Goal: Task Accomplishment & Management: Complete application form

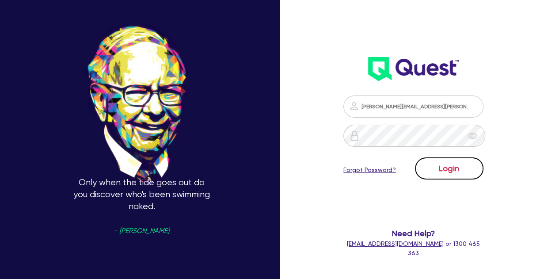
click at [453, 168] on button "Login" at bounding box center [449, 168] width 69 height 22
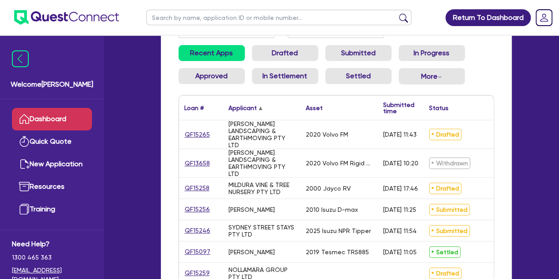
scroll to position [96, 0]
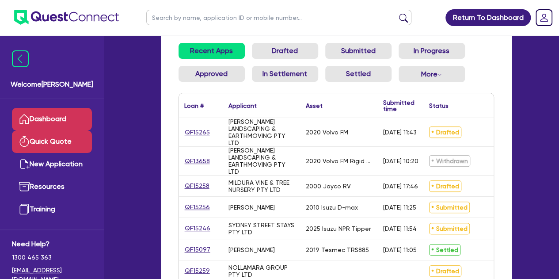
click at [46, 137] on link "Quick Quote" at bounding box center [52, 141] width 80 height 23
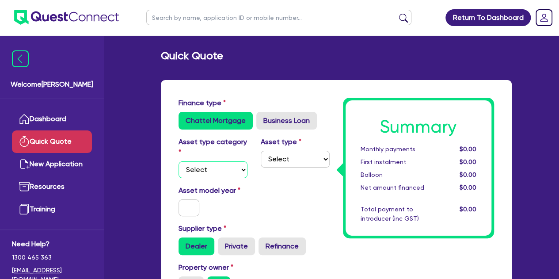
click at [203, 172] on select "Select Cars and light trucks Primary assets Secondary assets Tertiary assets" at bounding box center [213, 169] width 69 height 17
click at [201, 153] on label "Asset type category" at bounding box center [213, 147] width 69 height 21
click at [203, 173] on select "Select Cars and light trucks Primary assets Secondary assets Tertiary assets" at bounding box center [213, 169] width 69 height 17
select select "CARS_AND_LIGHT_TRUCKS"
click at [179, 161] on select "Select Cars and light trucks Primary assets Secondary assets Tertiary assets" at bounding box center [213, 169] width 69 height 17
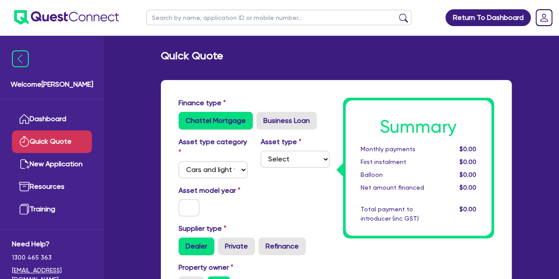
click at [293, 148] on div "Asset type Select Passenger vehicles Vans and utes Light trucks up to 4.5 tonne" at bounding box center [295, 158] width 82 height 42
click at [291, 158] on select "Select Passenger vehicles Vans and utes Light trucks up to 4.5 tonne" at bounding box center [295, 159] width 69 height 17
select select "PASSENGER_VEHICLES"
click at [261, 151] on select "Select Passenger vehicles Vans and utes Light trucks up to 4.5 tonne" at bounding box center [295, 159] width 69 height 17
click at [189, 206] on input "text" at bounding box center [189, 207] width 21 height 17
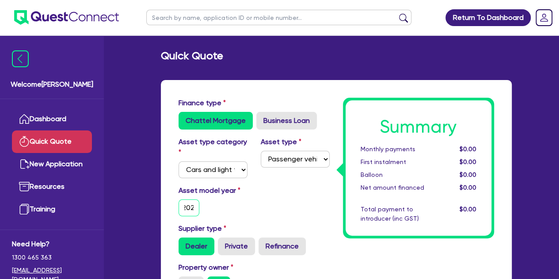
scroll to position [0, 6]
type input "2025"
click at [241, 213] on div "Asset model year [DATE]" at bounding box center [213, 200] width 82 height 31
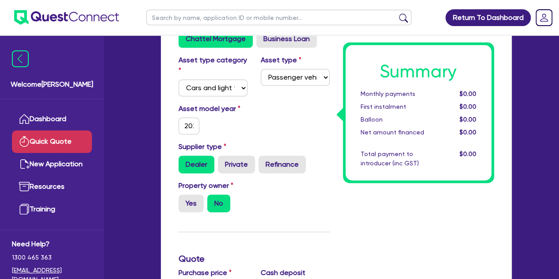
scroll to position [82, 0]
click at [189, 205] on label "Yes" at bounding box center [191, 203] width 25 height 18
click at [184, 200] on input "Yes" at bounding box center [182, 197] width 6 height 6
radio input "true"
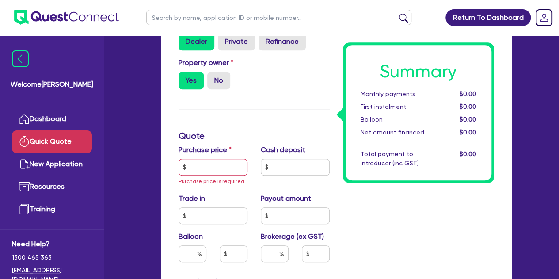
scroll to position [205, 0]
click at [202, 171] on input "text" at bounding box center [213, 166] width 69 height 17
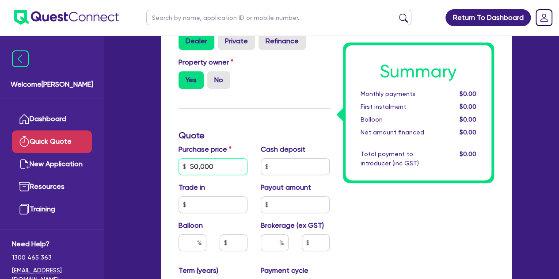
type input "50,000"
click at [259, 127] on div "Finance type Chattel Mortgage Business Loan Asset type category Select Cars and…" at bounding box center [254, 190] width 164 height 595
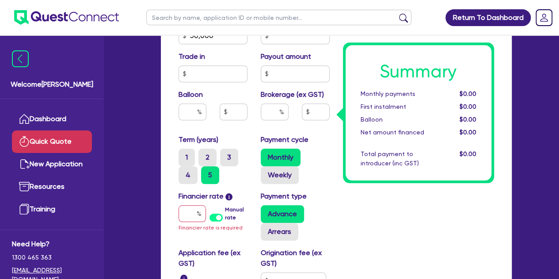
scroll to position [336, 0]
click at [187, 214] on input "text" at bounding box center [192, 213] width 27 height 17
